Goal: Task Accomplishment & Management: Use online tool/utility

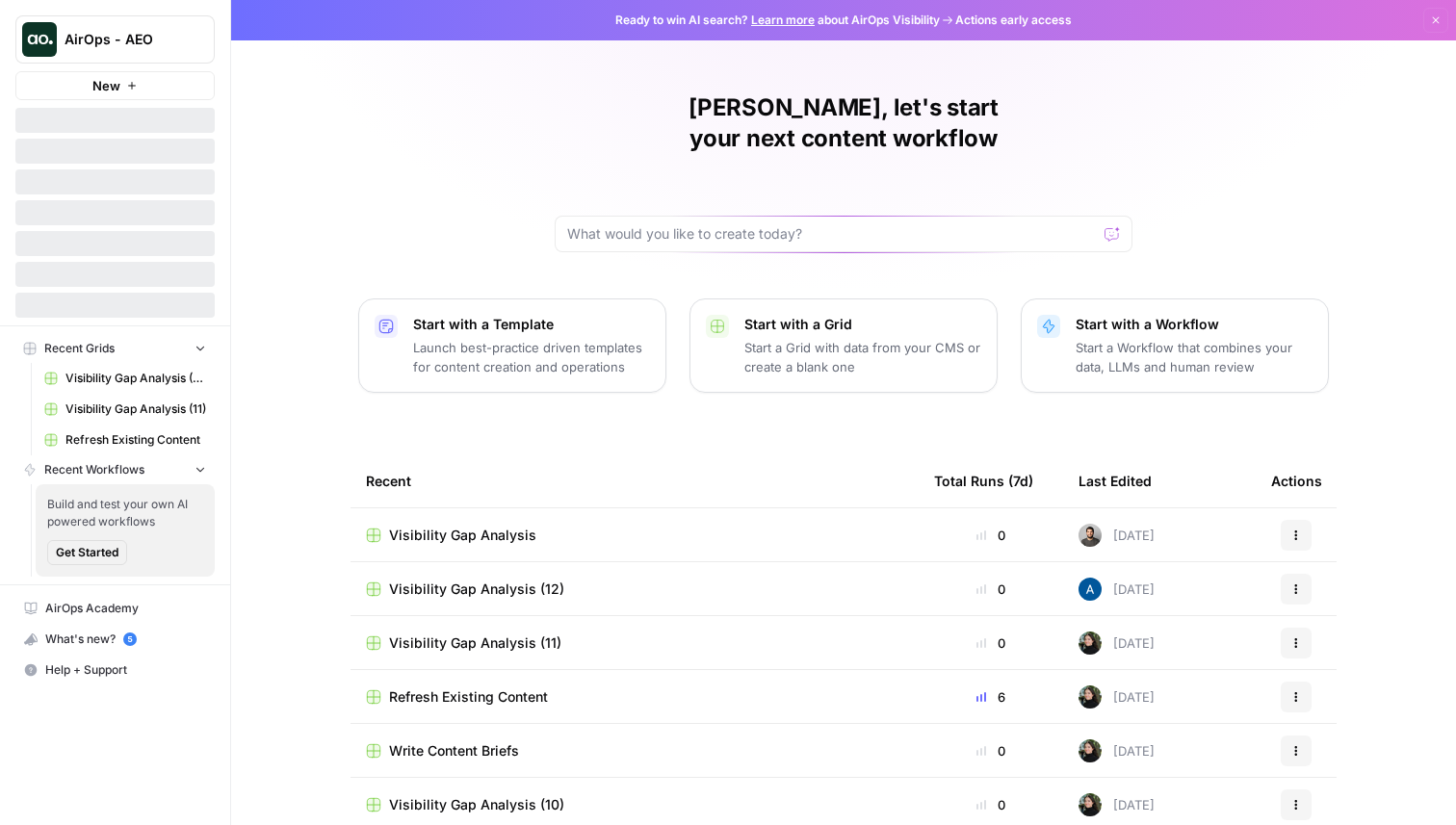
click at [130, 47] on span "AirOps - AEO" at bounding box center [123, 40] width 116 height 19
click at [130, 32] on span "AirOps - AEO" at bounding box center [123, 40] width 116 height 19
click at [129, 39] on span "AirOps - AEO" at bounding box center [123, 40] width 116 height 19
